Goal: Task Accomplishment & Management: Manage account settings

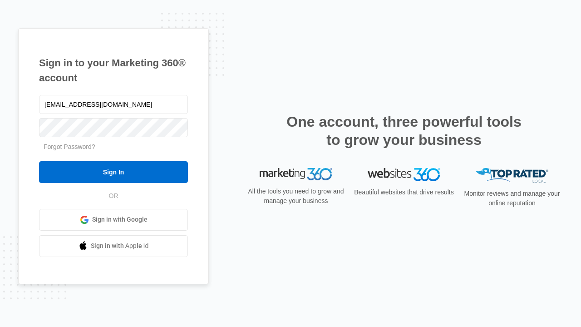
type input "dankie614@gmail.com"
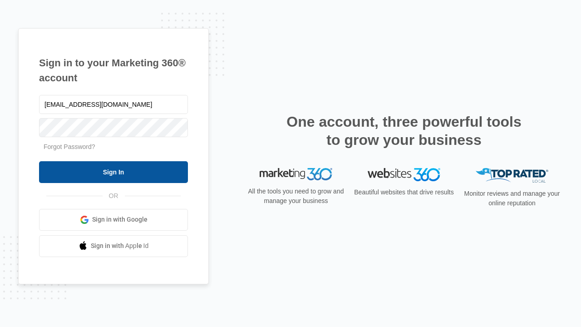
click at [113, 172] on input "Sign In" at bounding box center [113, 172] width 149 height 22
